Goal: Information Seeking & Learning: Learn about a topic

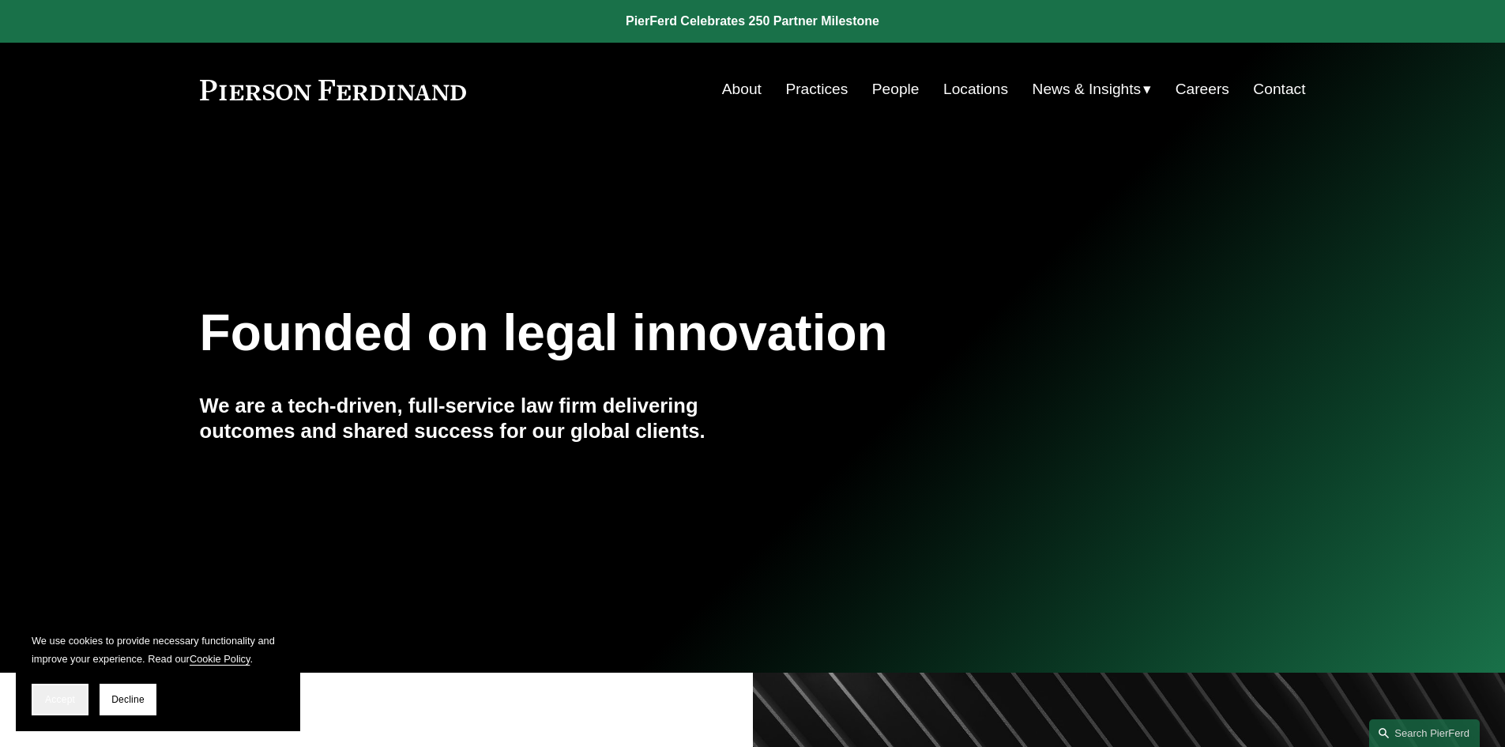
click at [58, 705] on button "Accept" at bounding box center [60, 700] width 57 height 32
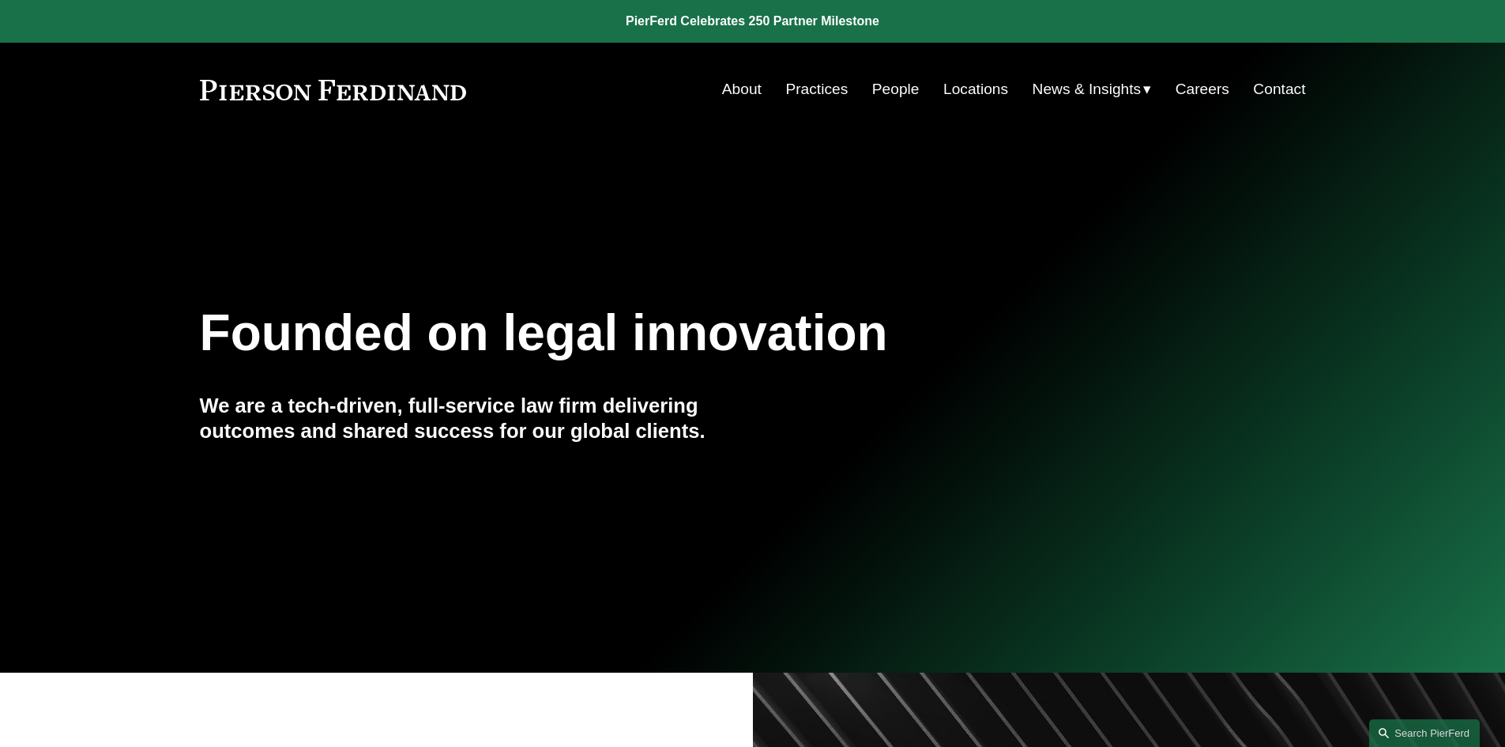
click at [805, 89] on link "Practices" at bounding box center [817, 89] width 62 height 30
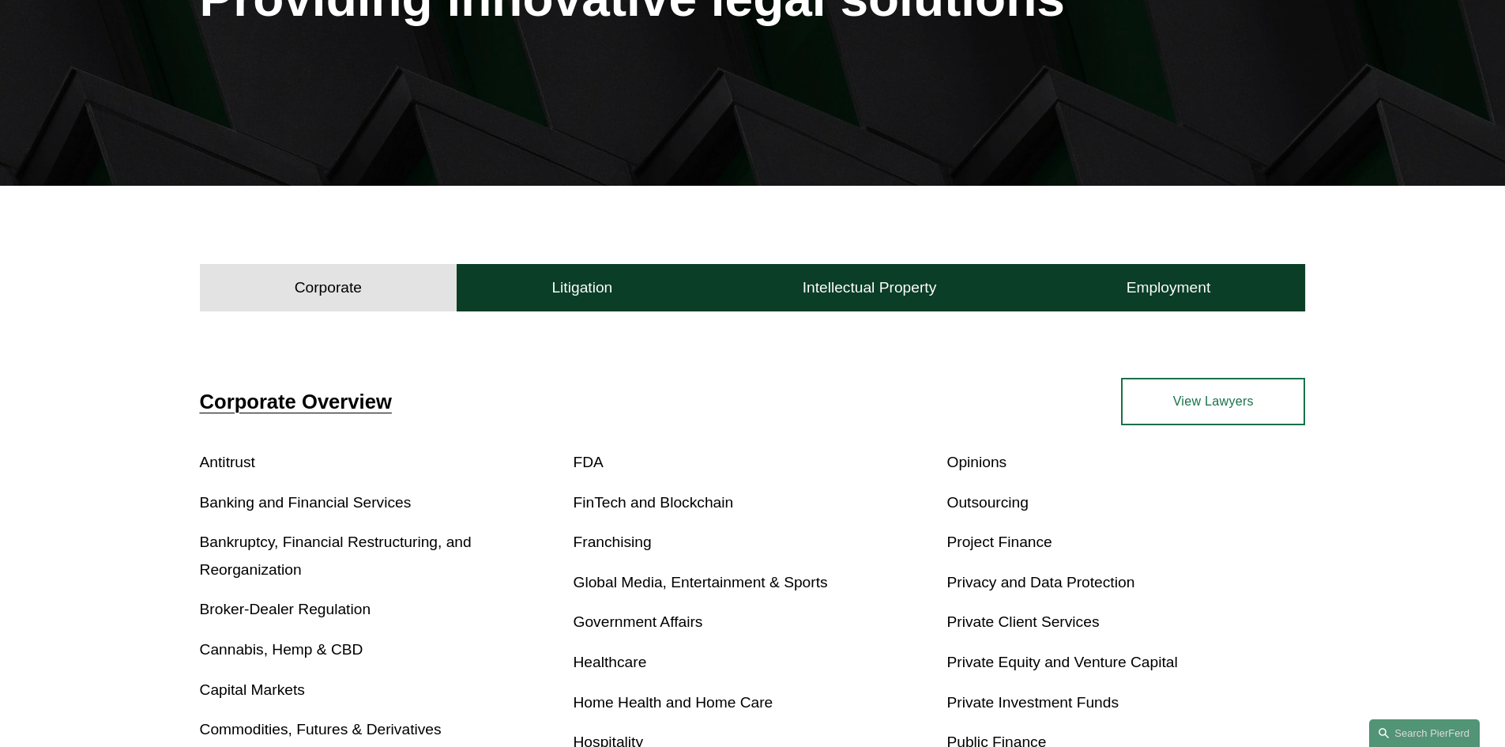
scroll to position [316, 0]
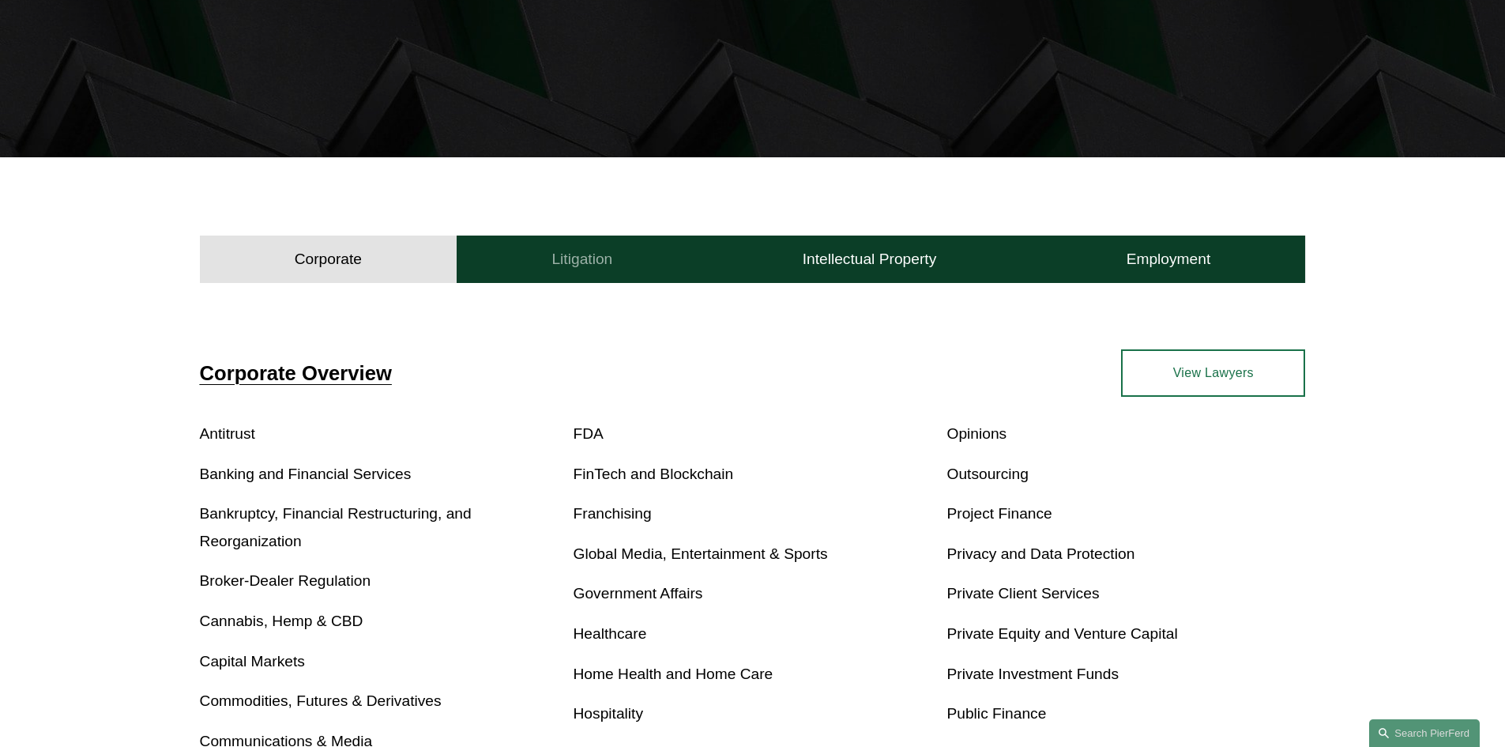
click at [586, 258] on h4 "Litigation" at bounding box center [582, 259] width 61 height 19
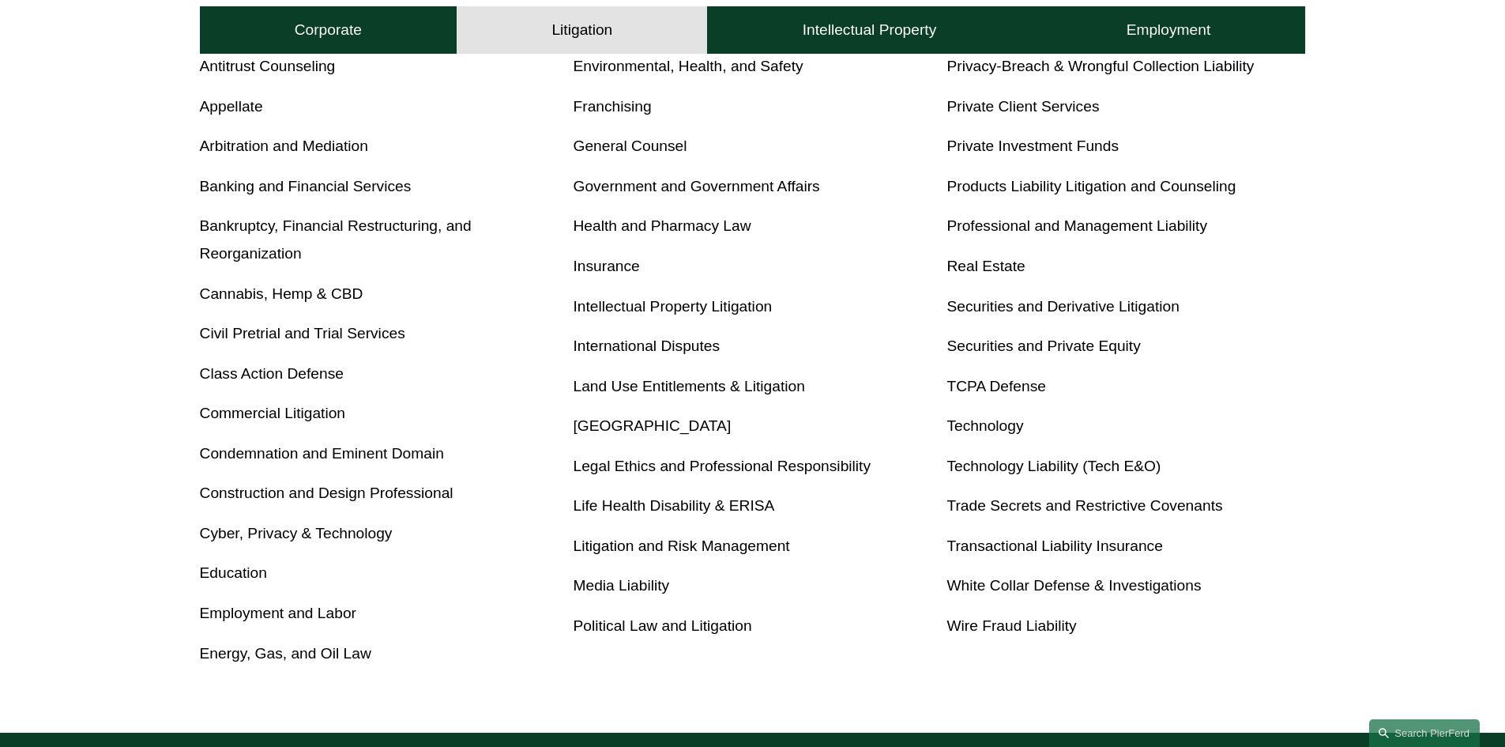
scroll to position [711, 0]
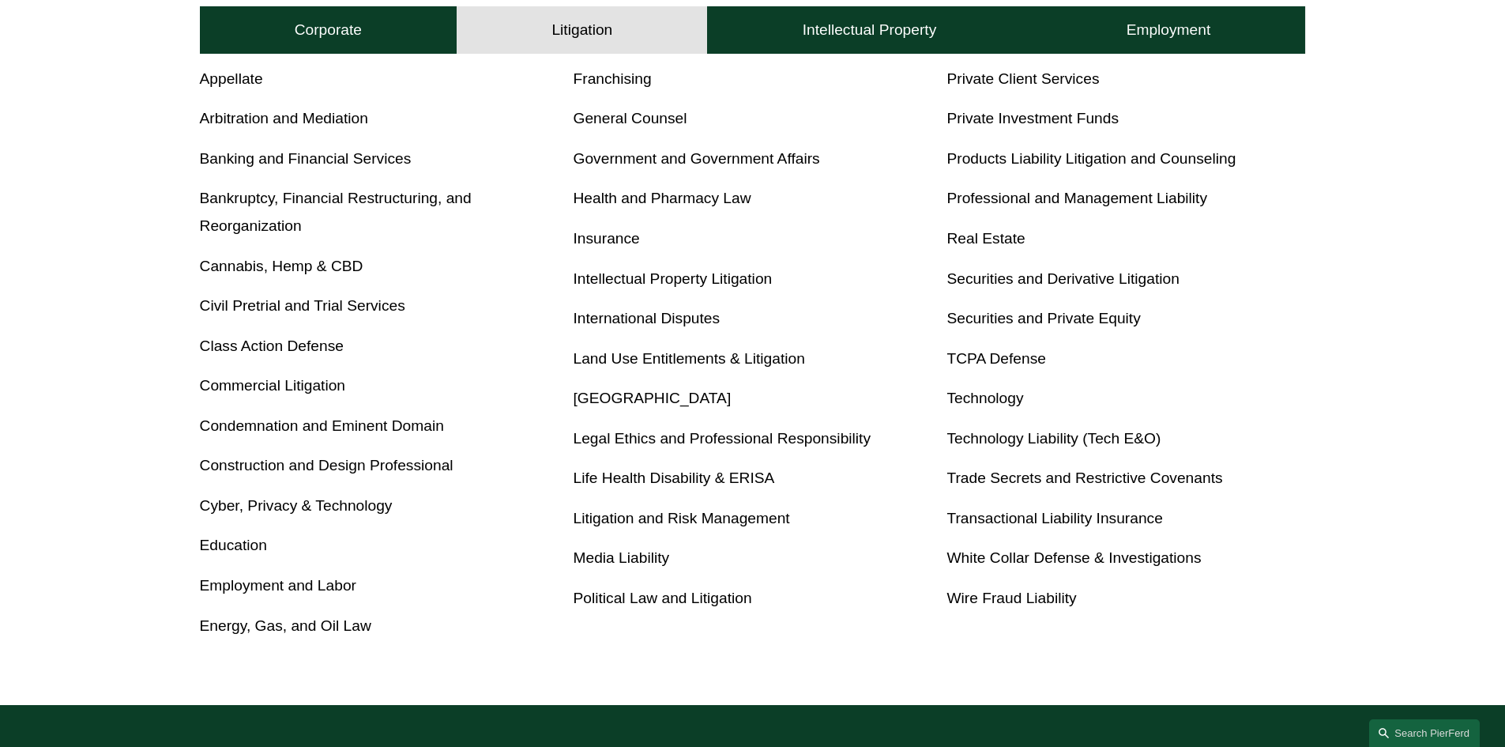
click at [335, 303] on link "Civil Pretrial and Trial Services" at bounding box center [302, 305] width 205 height 17
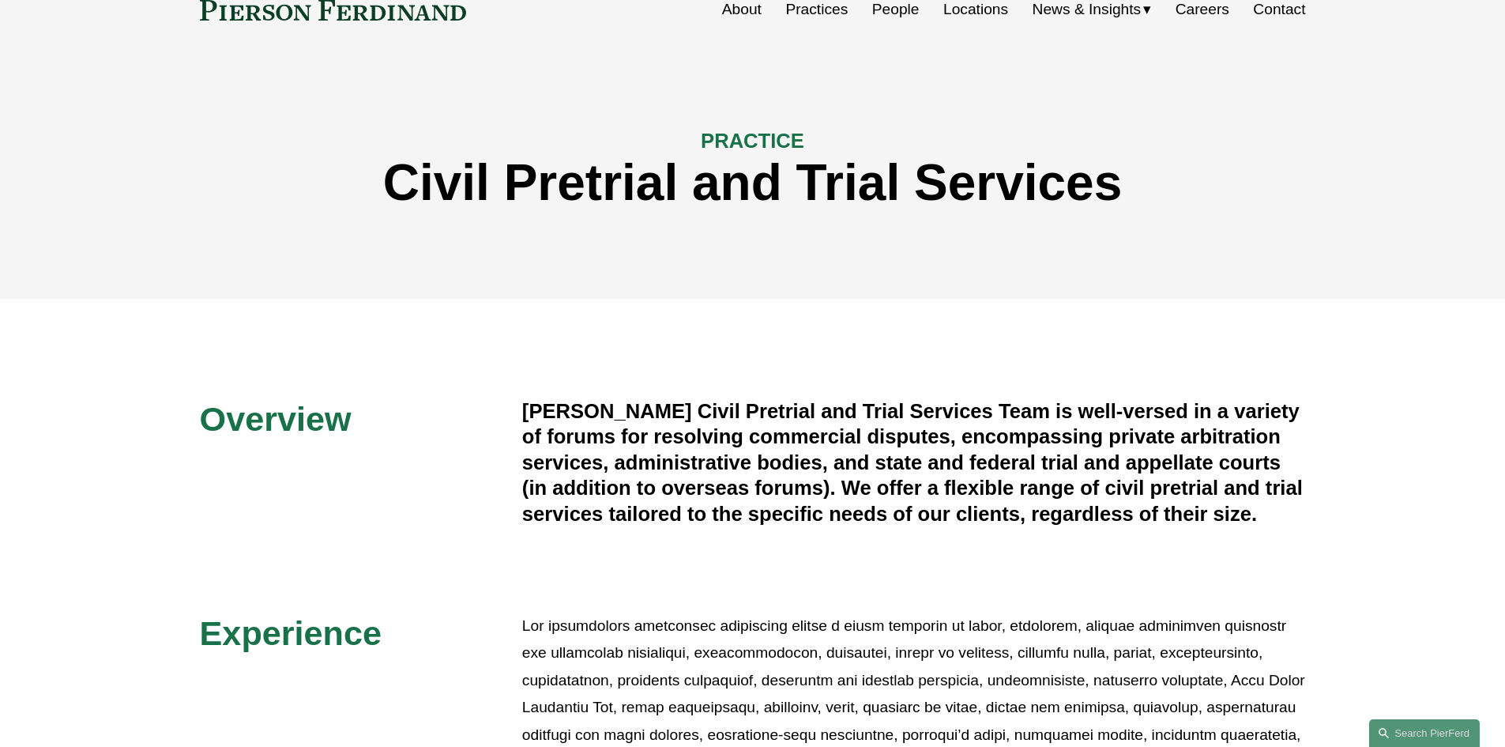
scroll to position [79, 0]
